Goal: Task Accomplishment & Management: Manage account settings

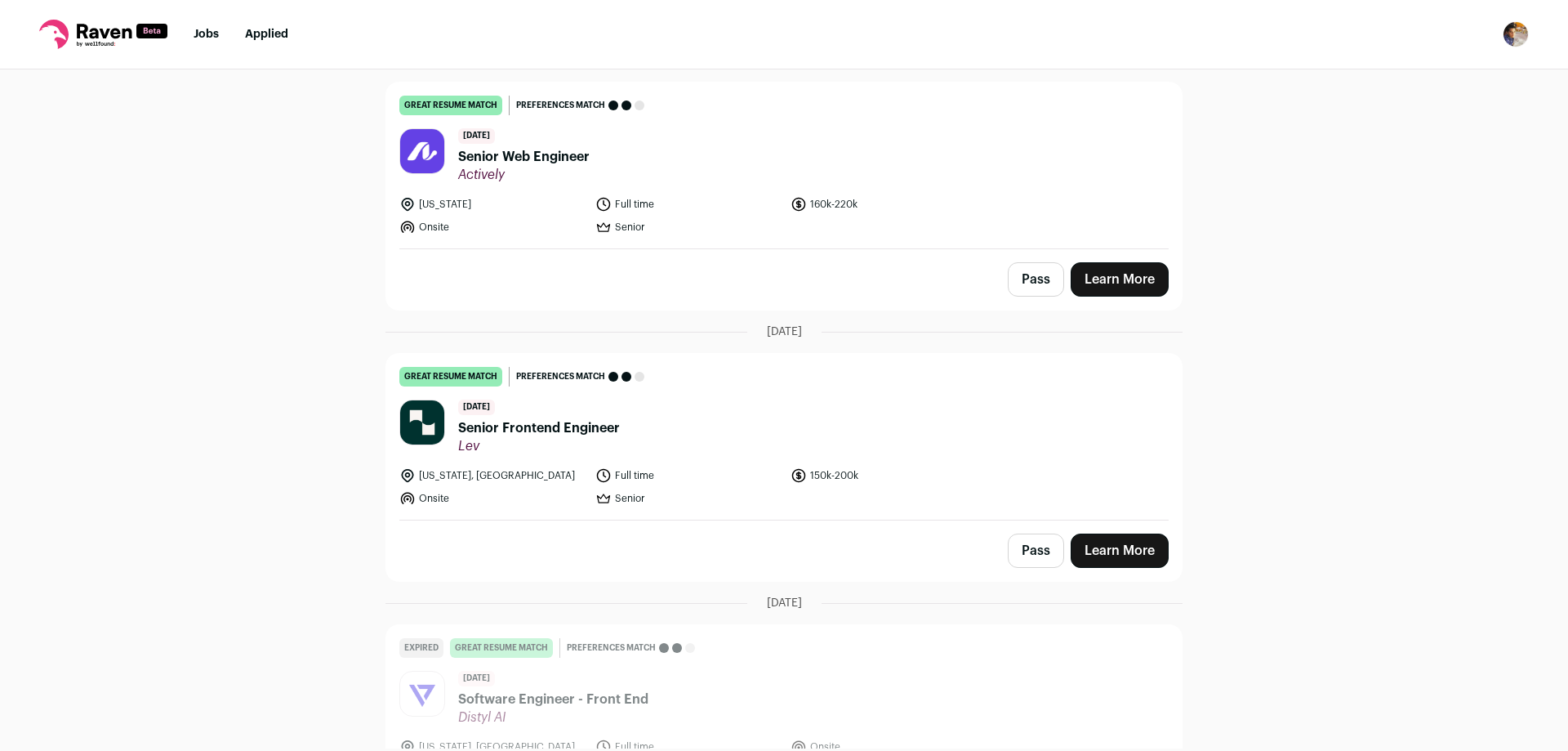
scroll to position [2532, 0]
